Goal: Information Seeking & Learning: Learn about a topic

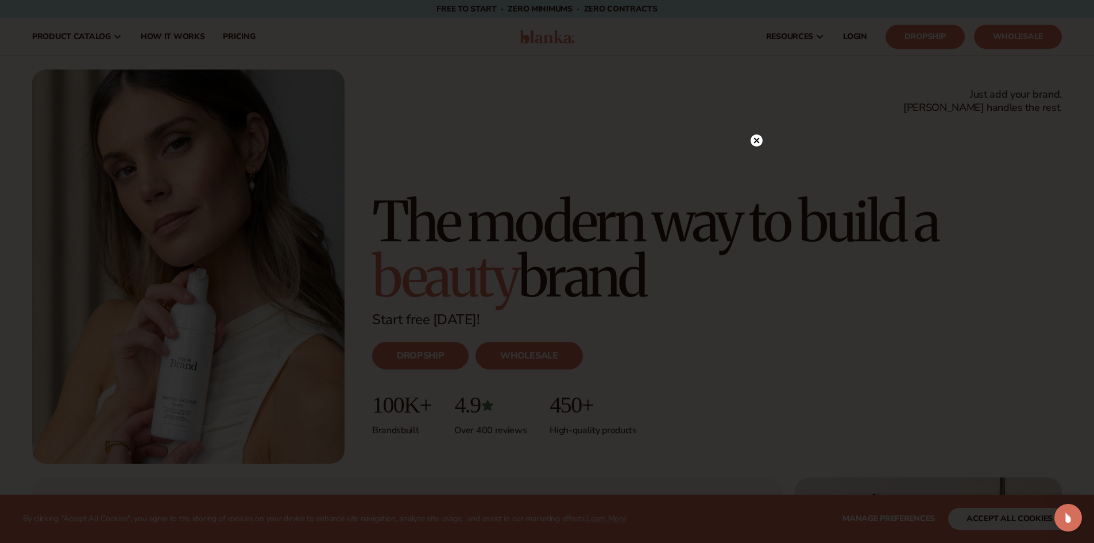
click at [751, 141] on icon at bounding box center [757, 140] width 12 height 12
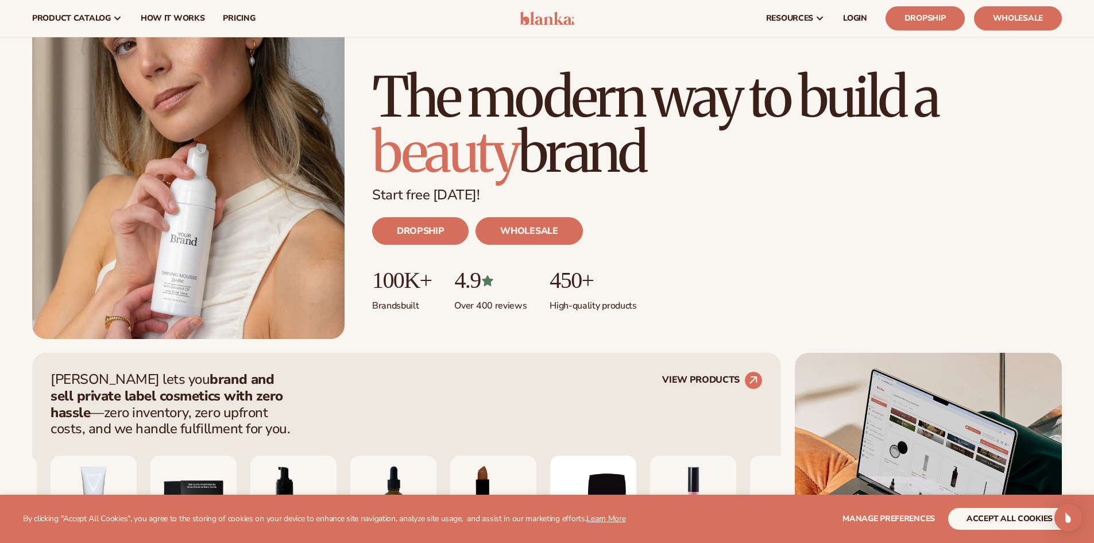
scroll to position [115, 0]
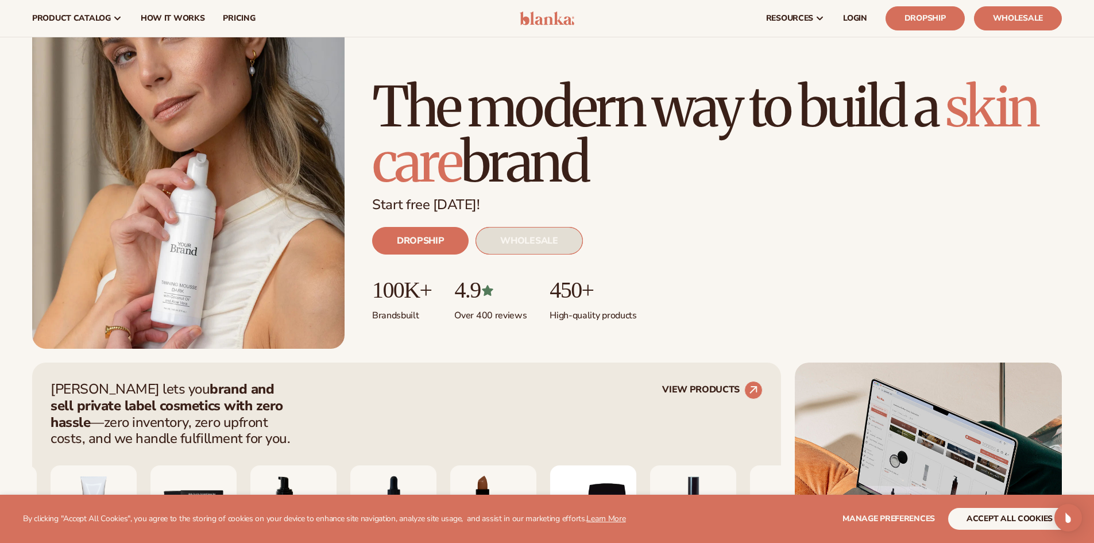
click at [526, 244] on link "WHOLESALE" at bounding box center [529, 241] width 107 height 28
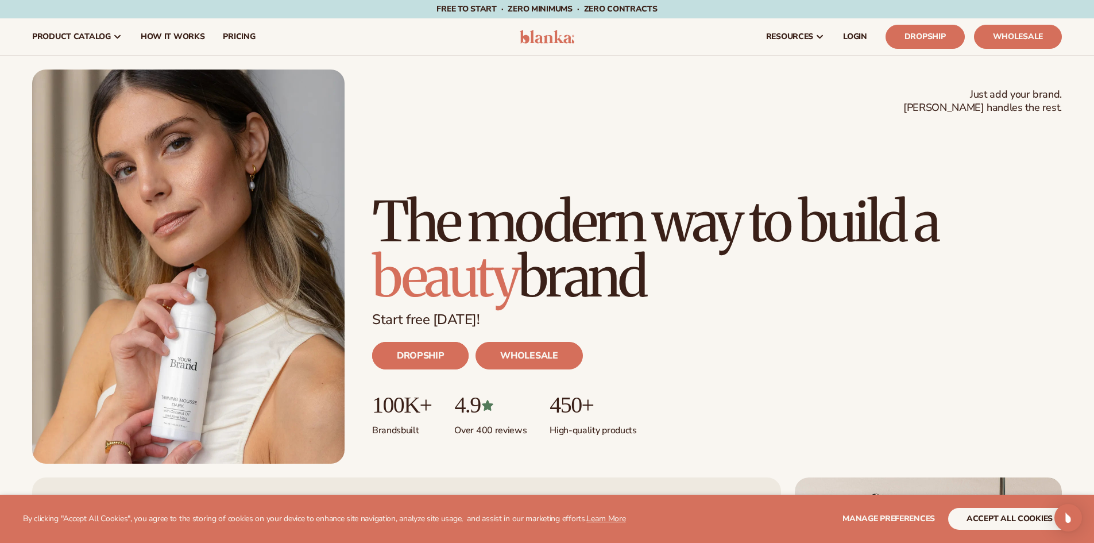
click at [388, 365] on link "DROPSHIP" at bounding box center [420, 356] width 97 height 28
